Goal: Task Accomplishment & Management: Manage account settings

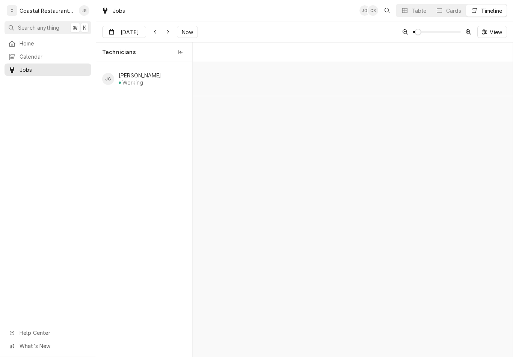
scroll to position [0, 6440]
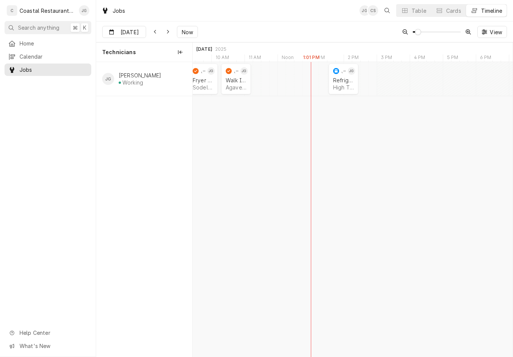
click at [196, 31] on button "Now" at bounding box center [187, 32] width 21 height 12
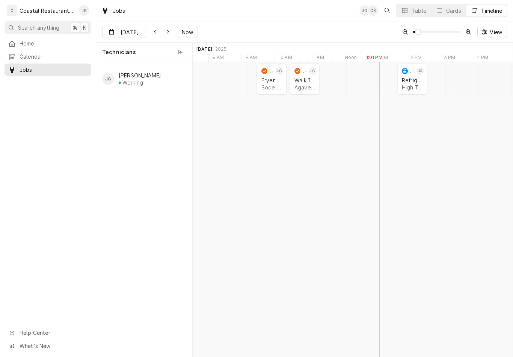
scroll to position [0, 6343]
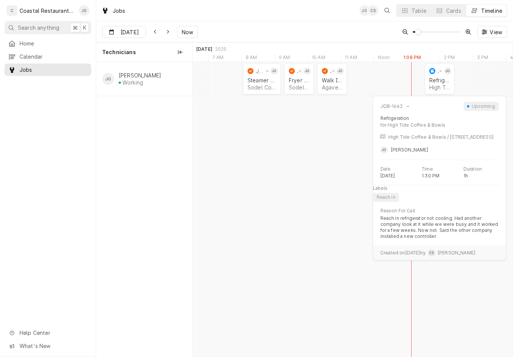
click at [441, 76] on div "Refrigeration High Tide Coffee & Bowls | Fenwick Island, 19944" at bounding box center [440, 84] width 24 height 17
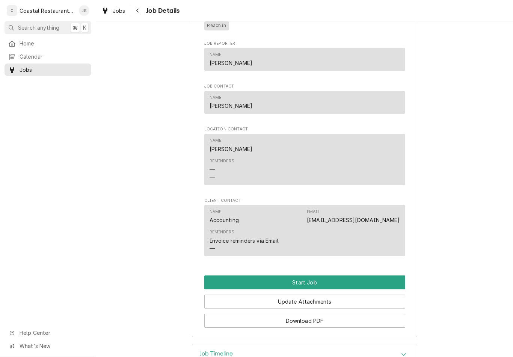
scroll to position [422, 0]
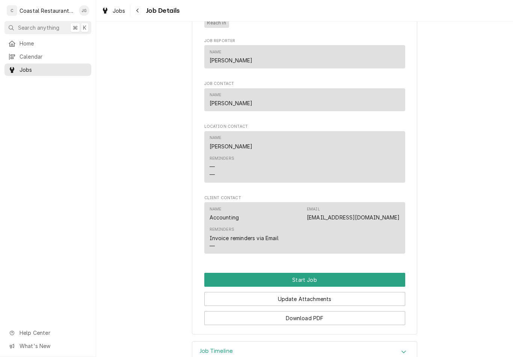
click at [309, 279] on button "Start Job" at bounding box center [304, 280] width 201 height 14
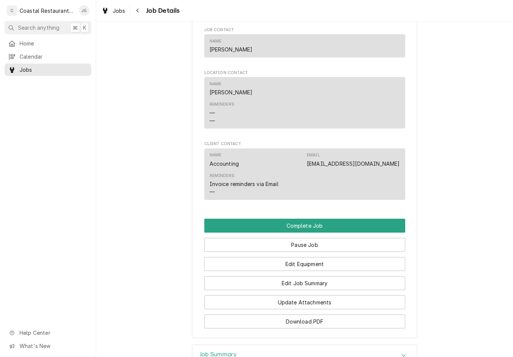
scroll to position [506, 0]
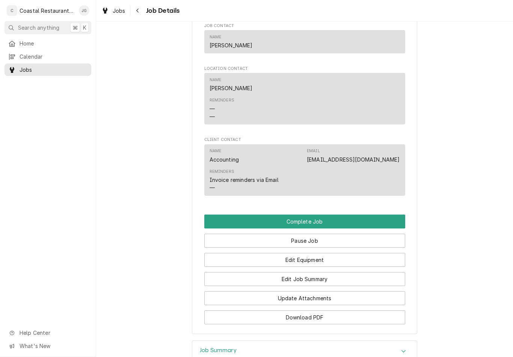
click at [316, 279] on button "Edit Job Summary" at bounding box center [304, 279] width 201 height 14
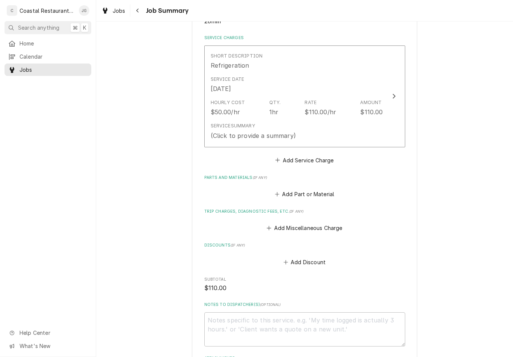
scroll to position [184, 0]
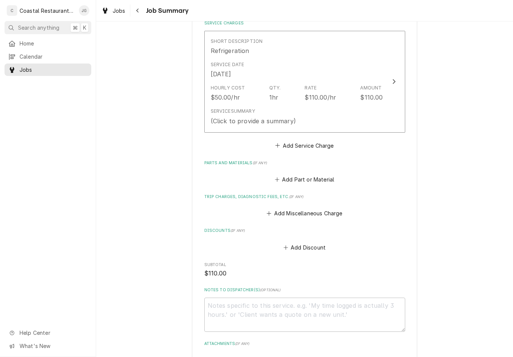
click at [275, 213] on button "Add Miscellaneous Charge" at bounding box center [305, 213] width 78 height 11
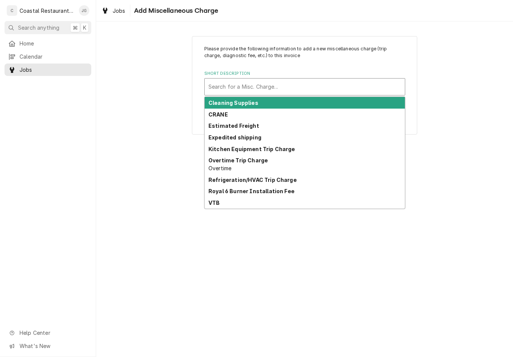
click at [277, 150] on strong "Kitchen Equipment Trip Charge" at bounding box center [252, 149] width 87 height 6
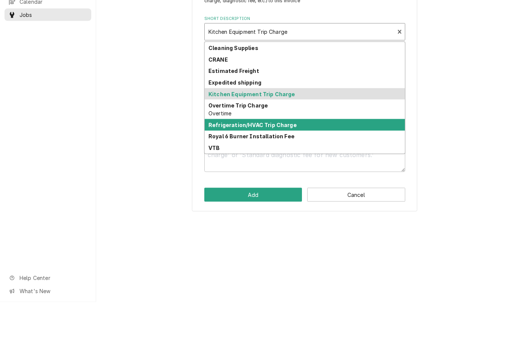
click at [281, 174] on div "Refrigeration/HVAC Trip Charge" at bounding box center [305, 180] width 200 height 12
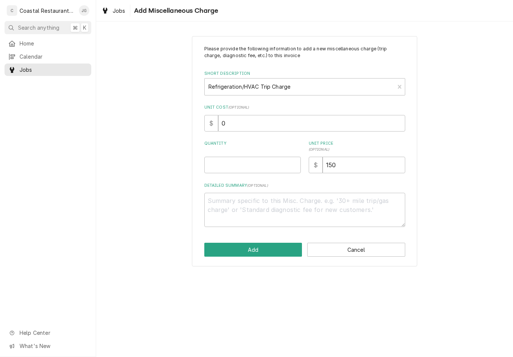
type textarea "x"
click at [252, 163] on input "Quantity" at bounding box center [252, 165] width 97 height 17
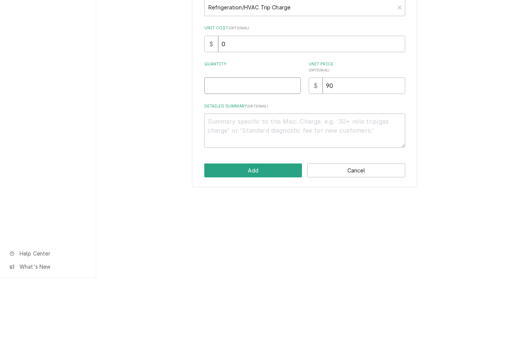
type input "1"
click at [271, 243] on button "Add" at bounding box center [253, 250] width 98 height 14
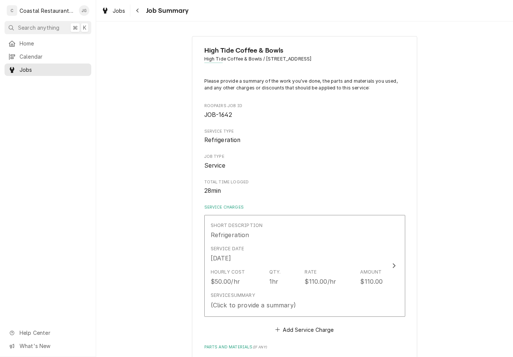
scroll to position [184, 0]
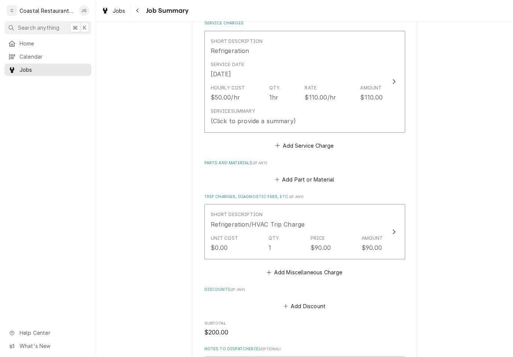
click at [328, 106] on div "Service Summary (Click to provide a summary)" at bounding box center [297, 116] width 173 height 23
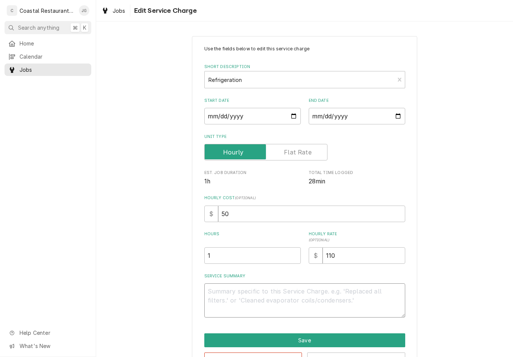
click at [254, 295] on textarea "Service Summary" at bounding box center [304, 300] width 201 height 34
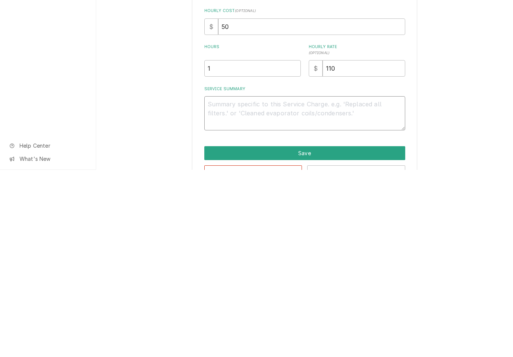
type textarea "x"
type textarea "Ar"
type textarea "x"
type textarea "Arr"
type textarea "x"
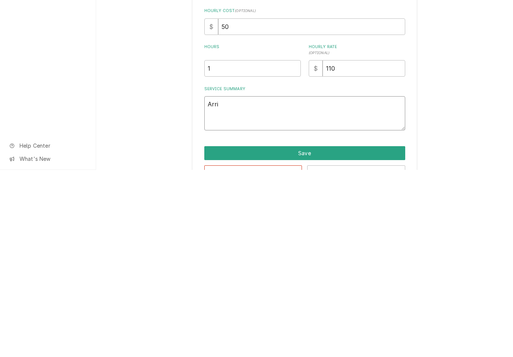
type textarea "Arriv"
type textarea "x"
type textarea "Arrive"
type textarea "x"
type textarea "Arrived"
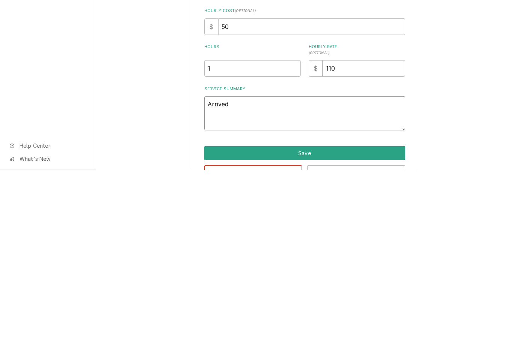
type textarea "x"
type textarea "Arrived o"
type textarea "x"
type textarea "Arrived on"
type textarea "x"
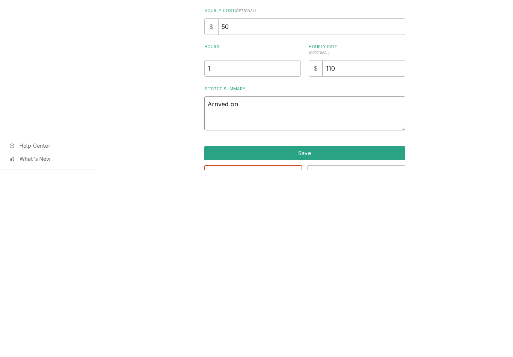
type textarea "Arrived ons"
type textarea "x"
type textarea "Arrived onsi"
type textarea "x"
type textarea "Arrived onsit"
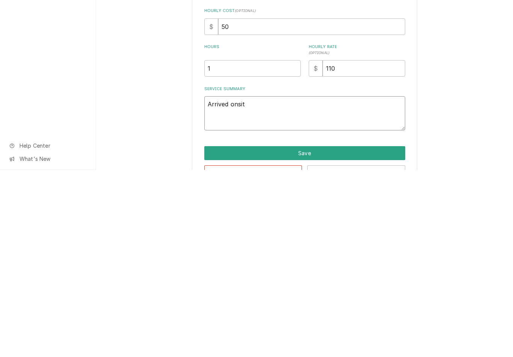
type textarea "x"
type textarea "Arrived onsite"
type textarea "x"
type textarea "Arrived onsite"
type textarea "x"
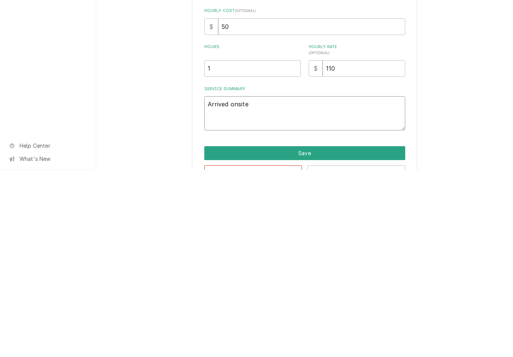
type textarea "Arrived onsite s"
type textarea "x"
type textarea "Arrived onsite spo"
type textarea "x"
type textarea "Arrived onsite spok"
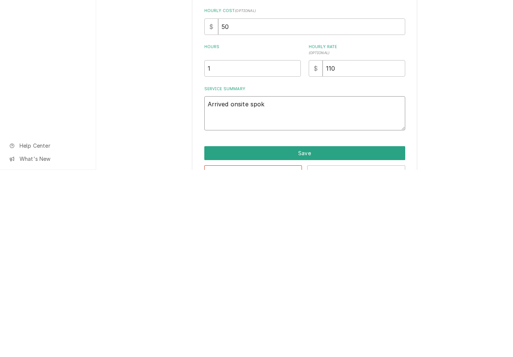
type textarea "x"
type textarea "Arrived onsite spoke"
type textarea "x"
type textarea "Arrived onsite spoke"
type textarea "x"
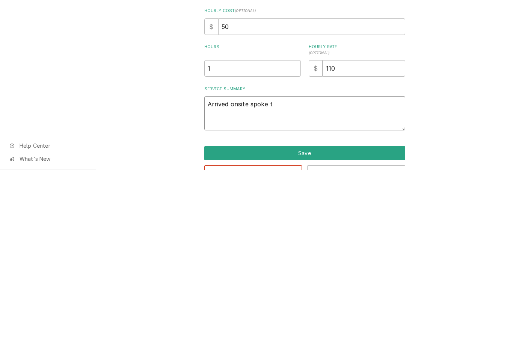
type textarea "Arrived onsite spoke to"
type textarea "x"
type textarea "Arrived onsite spoke to o"
type textarea "x"
type textarea "Arrived onsite spoke to ow"
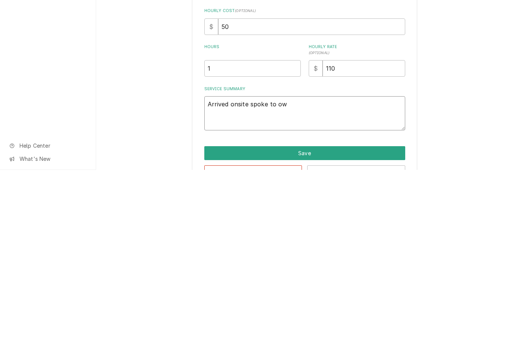
type textarea "x"
type textarea "Arrived onsite spoke to own"
type textarea "x"
type textarea "Arrived onsite spoke to owne"
type textarea "x"
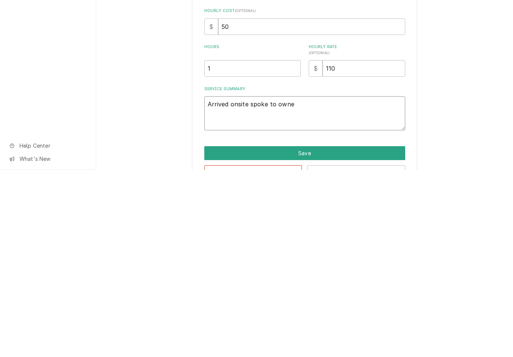
type textarea "Arrived onsite spoke to owner"
type textarea "x"
type textarea "Arrived onsite spoke to owner s"
type textarea "x"
type textarea "Arrived onsite spoke to owner she"
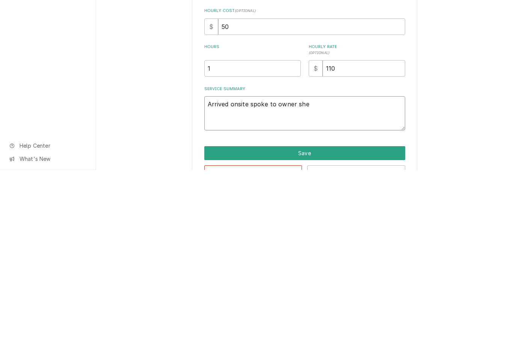
type textarea "x"
type textarea "Arrived onsite spoke to owner she"
type textarea "x"
type textarea "Arrived onsite spoke to owner she s"
type textarea "x"
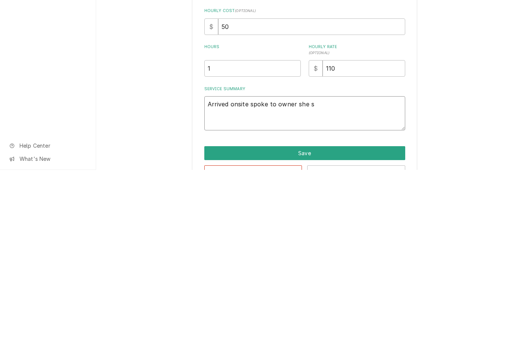
type textarea "Arrived onsite spoke to owner she st"
type textarea "x"
type textarea "Arrived onsite spoke to owner she sta"
type textarea "x"
type textarea "Arrived onsite spoke to owner she state"
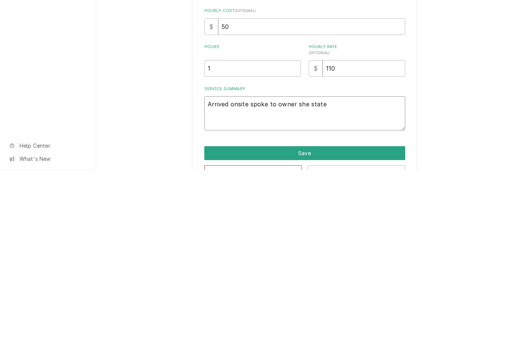
type textarea "x"
type textarea "Arrived onsite spoke to owner she stated"
type textarea "x"
type textarea "Arrived onsite spoke to owner she stated"
type textarea "x"
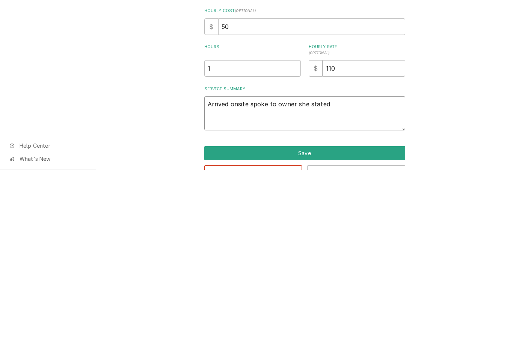
type textarea "Arrived onsite spoke to owner she stated t"
type textarea "x"
type textarea "Arrived onsite spoke to owner she stated th"
type textarea "x"
type textarea "Arrived onsite spoke to owner she stated tha"
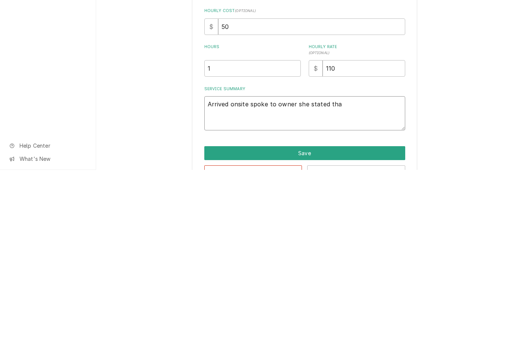
type textarea "x"
type textarea "Arrived onsite spoke to owner she stated that"
type textarea "x"
type textarea "Arrived onsite spoke to owner she stated that"
type textarea "x"
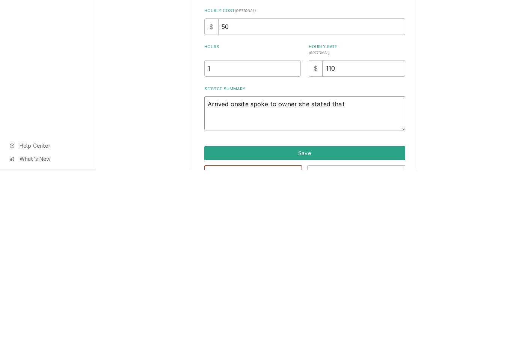
type textarea "Arrived onsite spoke to owner she stated that u"
type textarea "x"
type textarea "Arrived onsite spoke to owner she stated that un"
type textarea "x"
type textarea "Arrived onsite spoke to owner she stated that uni"
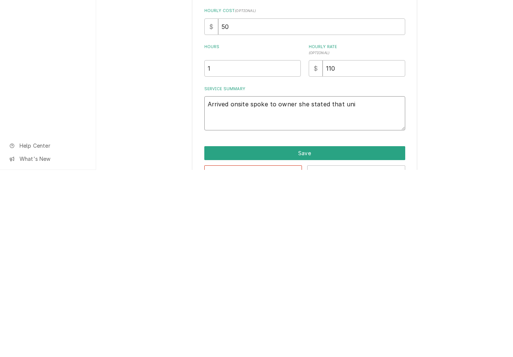
type textarea "x"
type textarea "Arrived onsite spoke to owner she stated that unit"
type textarea "x"
type textarea "Arrived onsite spoke to owner she stated that unit"
type textarea "x"
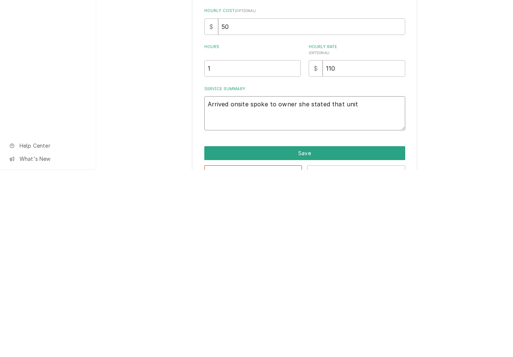
type textarea "Arrived onsite spoke to owner she stated that unit w"
type textarea "x"
type textarea "Arrived onsite spoke to owner she stated that unit wa"
type textarea "x"
type textarea "Arrived onsite spoke to owner she stated that unit was"
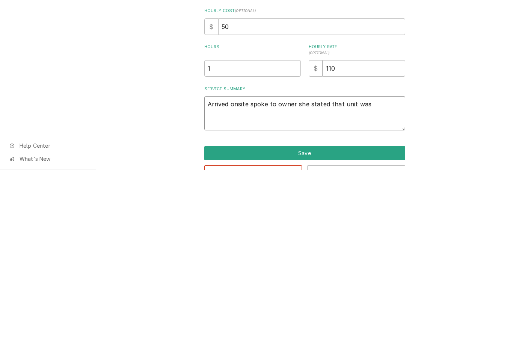
type textarea "x"
type textarea "Arrived onsite spoke to owner she stated that unit was r"
type textarea "x"
type textarea "Arrived onsite spoke to owner she stated that unit was re"
type textarea "x"
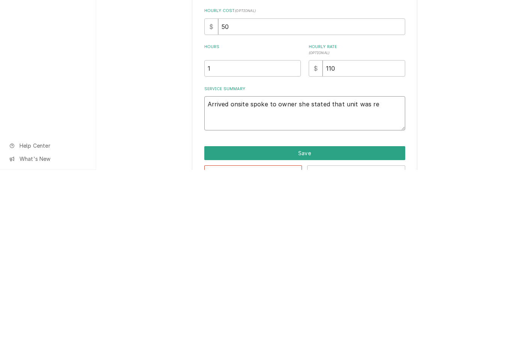
type textarea "Arrived onsite spoke to owner she stated that unit was rec"
type textarea "x"
type textarea "Arrived onsite spoke to owner she stated that unit was rece"
type textarea "x"
type textarea "Arrived onsite spoke to owner she stated that unit was recen"
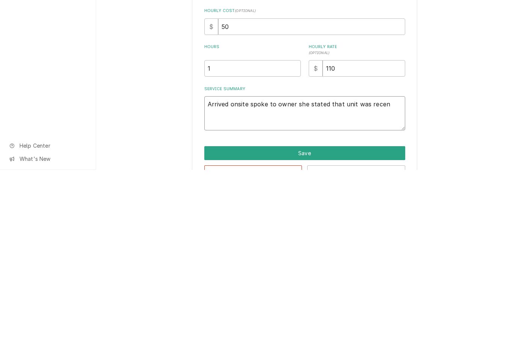
type textarea "x"
type textarea "Arrived onsite spoke to owner she stated that unit was recently"
type textarea "x"
type textarea "Arrived onsite spoke to owner she stated that unit was recently w"
type textarea "x"
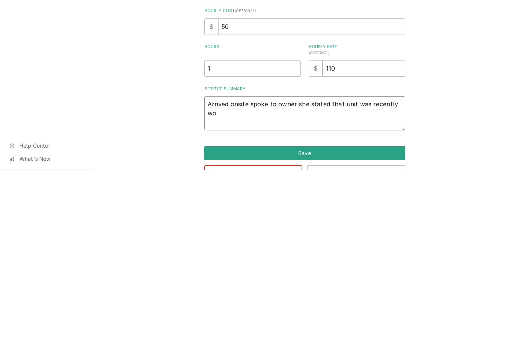
type textarea "Arrived onsite spoke to owner she stated that unit was recently wor"
type textarea "x"
type textarea "Arrived onsite spoke to owner she stated that unit was recently work"
type textarea "x"
type textarea "Arrived onsite spoke to owner she stated that unit was recently worke"
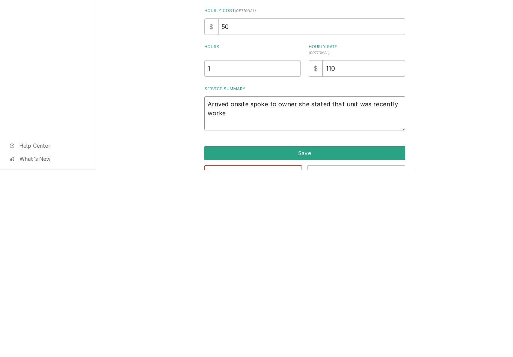
type textarea "x"
type textarea "Arrived onsite spoke to owner she stated that unit was recently worked"
type textarea "x"
type textarea "Arrived onsite spoke to owner she stated that unit was recently worked o"
type textarea "x"
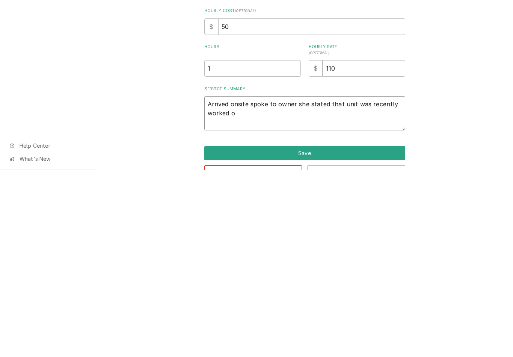
type textarea "Arrived onsite spoke to owner she stated that unit was recently worked on"
type textarea "x"
type textarea "Arrived onsite spoke to owner she stated that unit was recently worked on a"
type textarea "x"
type textarea "Arrived onsite spoke to owner she stated that unit was recently worked on an"
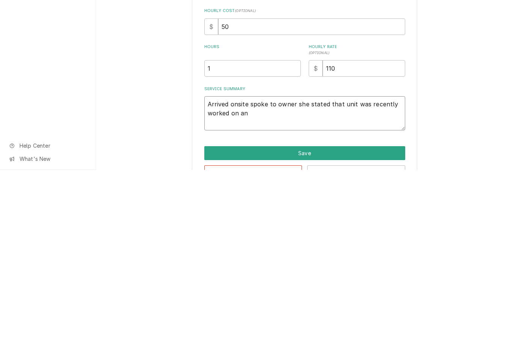
type textarea "x"
type textarea "Arrived onsite spoke to owner she stated that unit was recently worked on and"
type textarea "x"
type textarea "Arrived onsite spoke to owner she stated that unit was recently worked on and t"
type textarea "x"
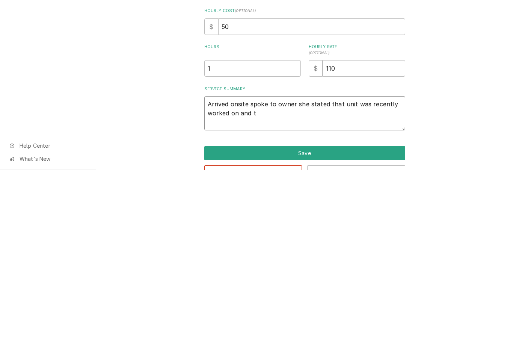
type textarea "Arrived onsite spoke to owner she stated that unit was recently worked on and th"
type textarea "x"
type textarea "Arrived onsite spoke to owner she stated that unit was recently worked on and t…"
type textarea "x"
type textarea "Arrived onsite spoke to owner she stated that unit was recently worked on and t…"
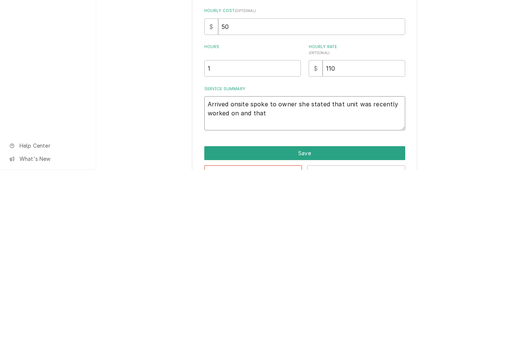
type textarea "x"
type textarea "Arrived onsite spoke to owner she stated that unit was recently worked on and t…"
type textarea "x"
type textarea "Arrived onsite spoke to owner she stated that unit was recently worked on and t…"
type textarea "x"
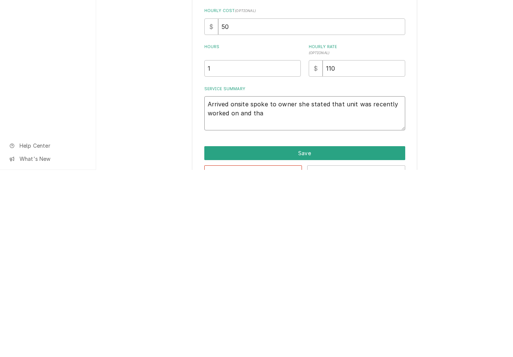
type textarea "Arrived onsite spoke to owner she stated that unit was recently worked on and th"
type textarea "x"
type textarea "Arrived onsite spoke to owner she stated that unit was recently worked on and t"
type textarea "x"
type textarea "Arrived onsite spoke to owner she stated that unit was recently worked on and"
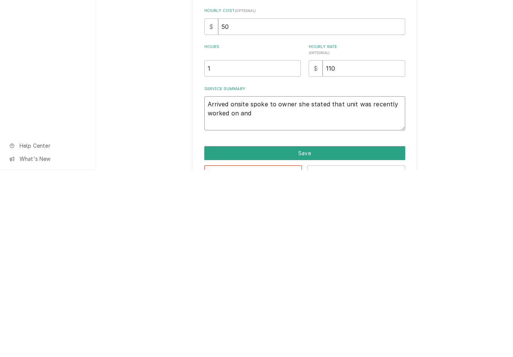
type textarea "x"
type textarea "Arrived onsite spoke to owner she stated that unit was recently worked on an"
type textarea "x"
type textarea "Arrived onsite spoke to owner she stated that unit was recently worked on"
type textarea "x"
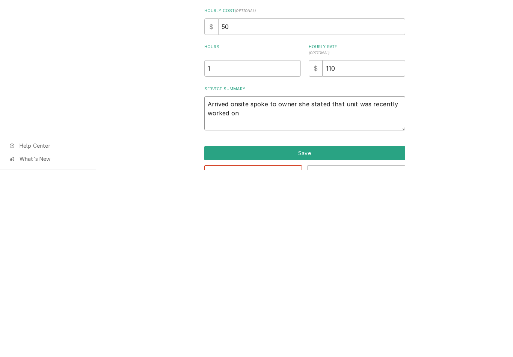
type textarea "Arrived onsite spoke to owner she stated that unit was recently worked on b"
type textarea "x"
type textarea "Arrived onsite spoke to owner she stated that unit was recently worked on by"
type textarea "x"
type textarea "Arrived onsite spoke to owner she stated that unit was recently worked on by"
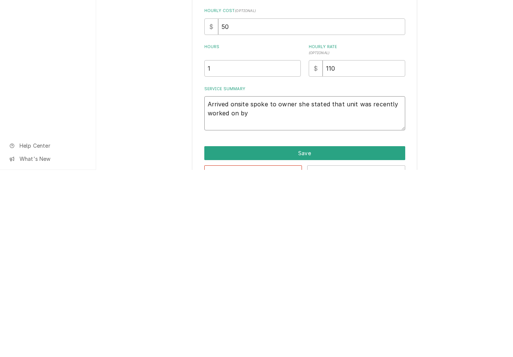
type textarea "x"
type textarea "Arrived onsite spoke to owner she stated that unit was recently worked on by a"
type textarea "x"
type textarea "Arrived onsite spoke to owner she stated that unit was recently worked on by an"
type textarea "x"
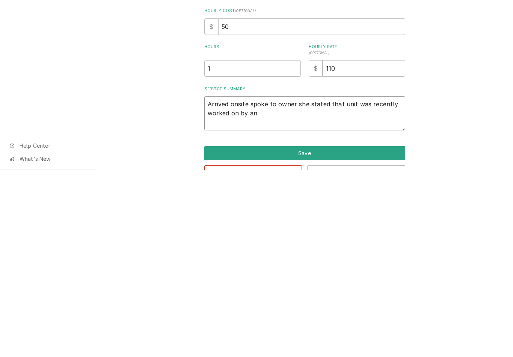
type textarea "Arrived onsite spoke to owner she stated that unit was recently worked on by ano"
type textarea "x"
type textarea "Arrived onsite spoke to owner she stated that unit was recently worked on by an…"
type textarea "x"
type textarea "Arrived onsite spoke to owner she stated that unit was recently worked on by an…"
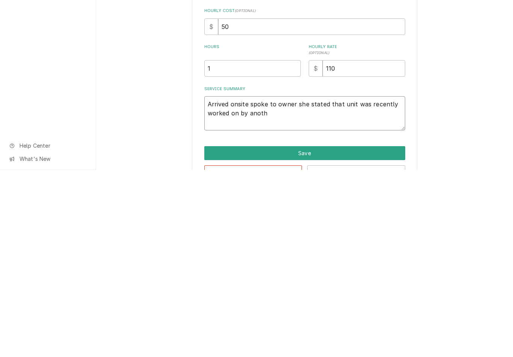
type textarea "x"
type textarea "Arrived onsite spoke to owner she stated that unit was recently worked on by an…"
type textarea "x"
type textarea "Arrived onsite spoke to owner she stated that unit was recently worked on by an…"
type textarea "x"
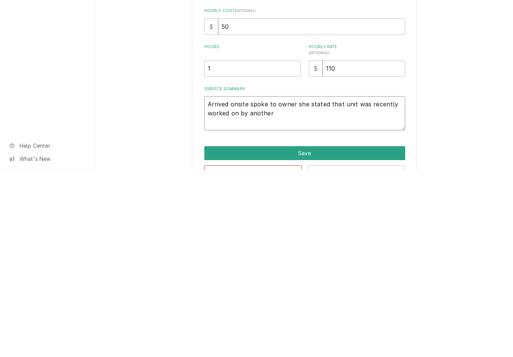
type textarea "Arrived onsite spoke to owner she stated that unit was recently worked on by an…"
type textarea "x"
type textarea "Arrived onsite spoke to owner she stated that unit was recently worked on by an…"
type textarea "x"
type textarea "Arrived onsite spoke to owner she stated that unit was recently worked on by an…"
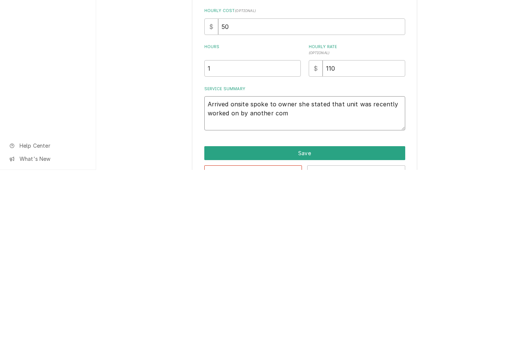
type textarea "x"
type textarea "Arrived onsite spoke to owner she stated that unit was recently worked on by an…"
type textarea "x"
type textarea "Arrived onsite spoke to owner she stated that unit was recently worked on by an…"
type textarea "x"
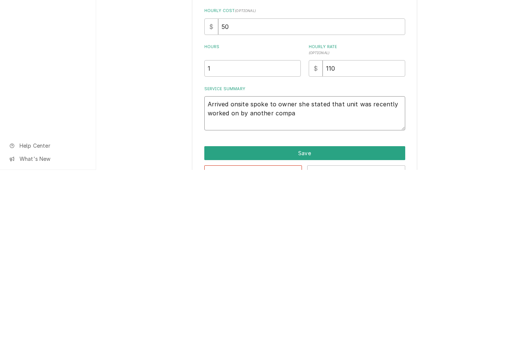
type textarea "Arrived onsite spoke to owner she stated that unit was recently worked on by an…"
type textarea "x"
type textarea "Arrived onsite spoke to owner she stated that unit was recently worked on by an…"
type textarea "x"
type textarea "Arrived onsite spoke to owner she stated that unit was recently worked on by an…"
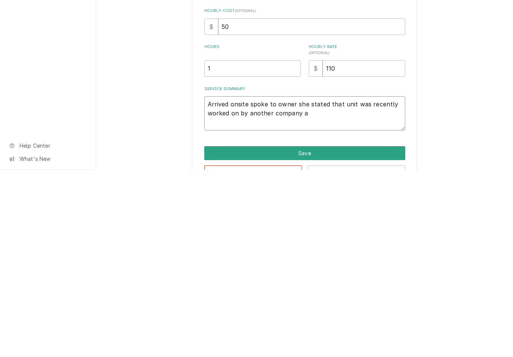
type textarea "x"
type textarea "Arrived onsite spoke to owner she stated that unit was recently worked on by an…"
type textarea "x"
type textarea "Arrived onsite spoke to owner she stated that unit was recently worked on by an…"
type textarea "x"
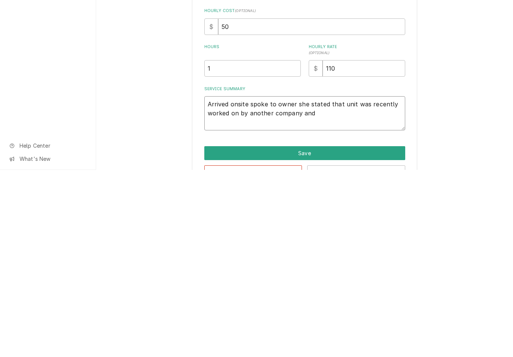
type textarea "Arrived onsite spoke to owner she stated that unit was recently worked on by an…"
type textarea "x"
type textarea "Arrived onsite spoke to owner she stated that unit was recently worked on by an…"
type textarea "x"
type textarea "Arrived onsite spoke to owner she stated that unit was recently worked on by an…"
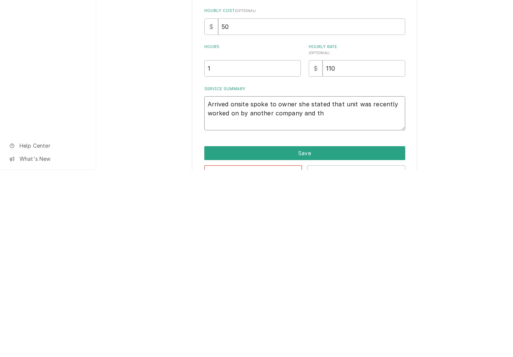
type textarea "x"
type textarea "Arrived onsite spoke to owner she stated that unit was recently worked on by an…"
type textarea "x"
type textarea "Arrived onsite spoke to owner she stated that unit was recently worked on by an…"
type textarea "x"
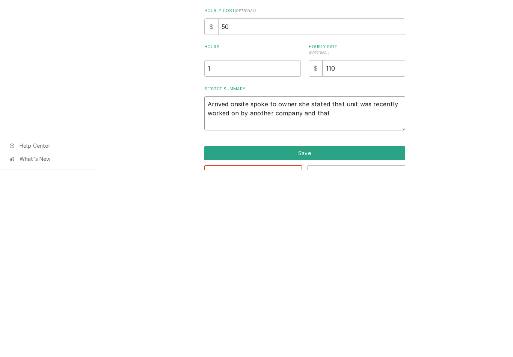
type textarea "Arrived onsite spoke to owner she stated that unit was recently worked on by an…"
type textarea "x"
type textarea "Arrived onsite spoke to owner she stated that unit was recently worked on by an…"
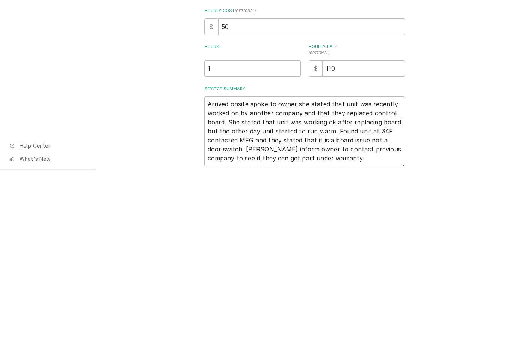
click at [457, 138] on div "Use the fields below to edit this service charge Short Description Refrigeratio…" at bounding box center [304, 223] width 417 height 389
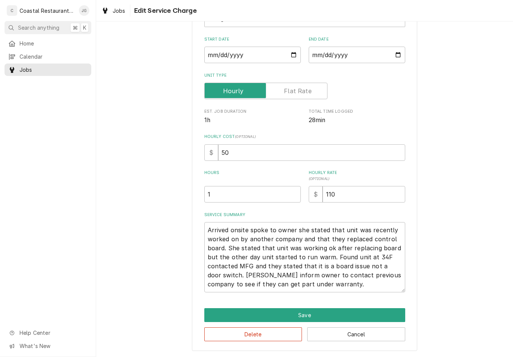
click at [325, 310] on button "Save" at bounding box center [304, 315] width 201 height 14
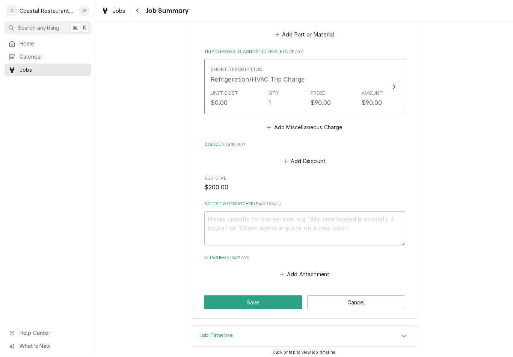
click at [276, 298] on button "Save" at bounding box center [253, 302] width 98 height 14
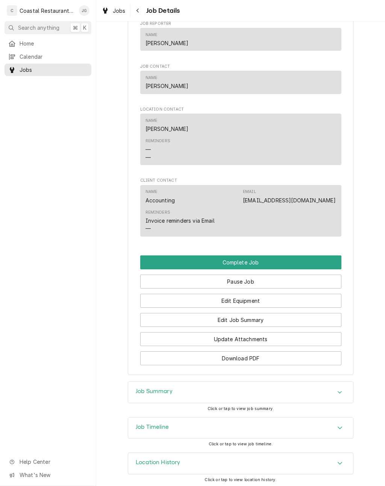
scroll to position [556, 0]
click at [270, 260] on button "Complete Job" at bounding box center [240, 263] width 201 height 14
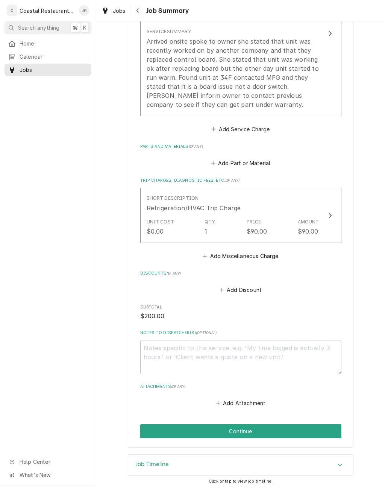
scroll to position [263, 0]
click at [257, 430] on button "Continue" at bounding box center [240, 431] width 201 height 14
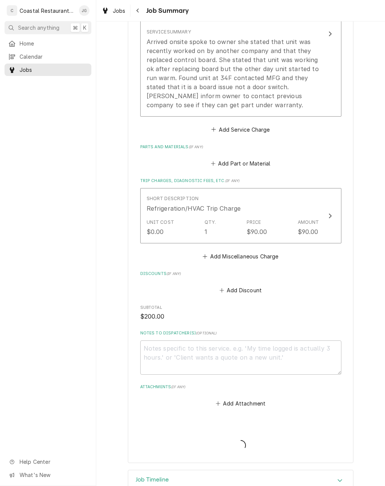
type textarea "x"
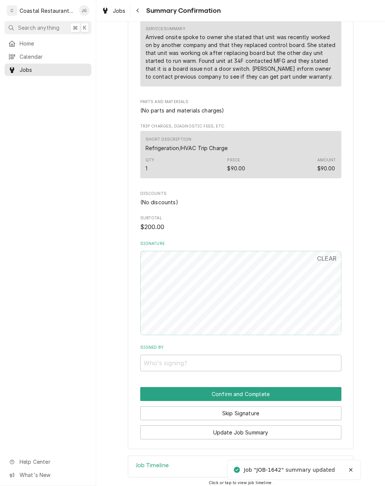
scroll to position [253, 0]
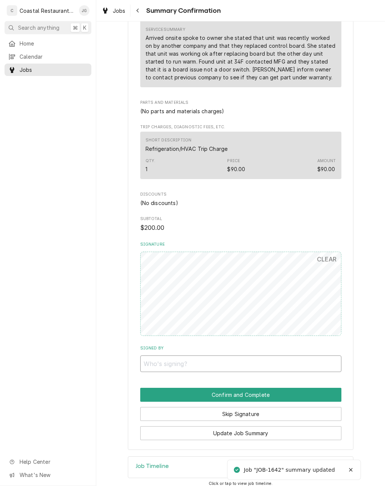
click at [231, 361] on input "Signed By" at bounding box center [240, 363] width 201 height 17
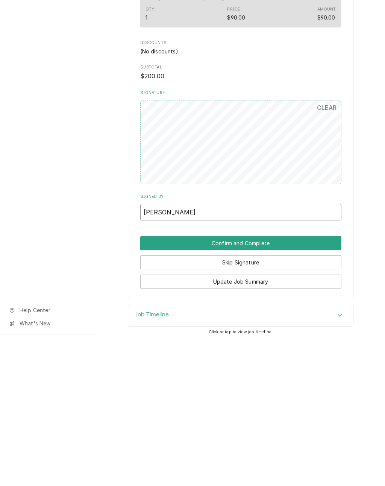
type input "Mattie"
click at [284, 388] on button "Confirm and Complete" at bounding box center [240, 395] width 201 height 14
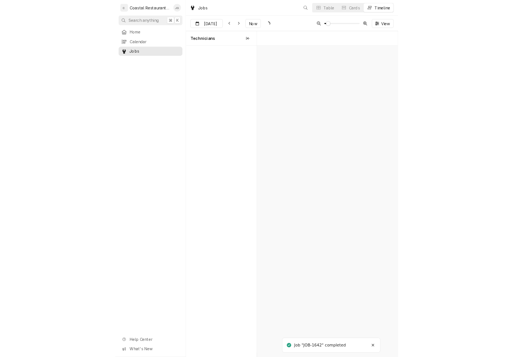
scroll to position [0, 3805]
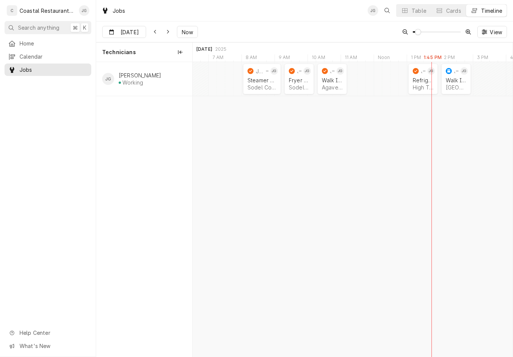
click at [385, 83] on div "Walk In [GEOGRAPHIC_DATA] | [GEOGRAPHIC_DATA], 19963" at bounding box center [457, 84] width 24 height 17
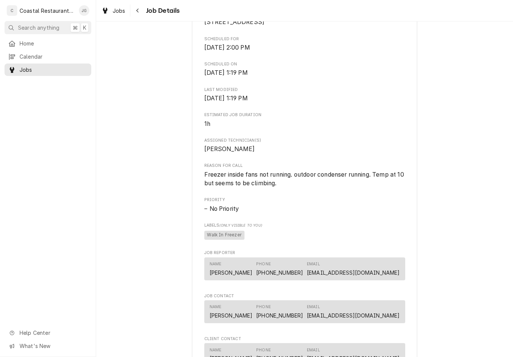
scroll to position [201, 0]
click at [303, 272] on link "(302) 422-1600 x7259" at bounding box center [279, 272] width 47 height 6
